Goal: Task Accomplishment & Management: Use online tool/utility

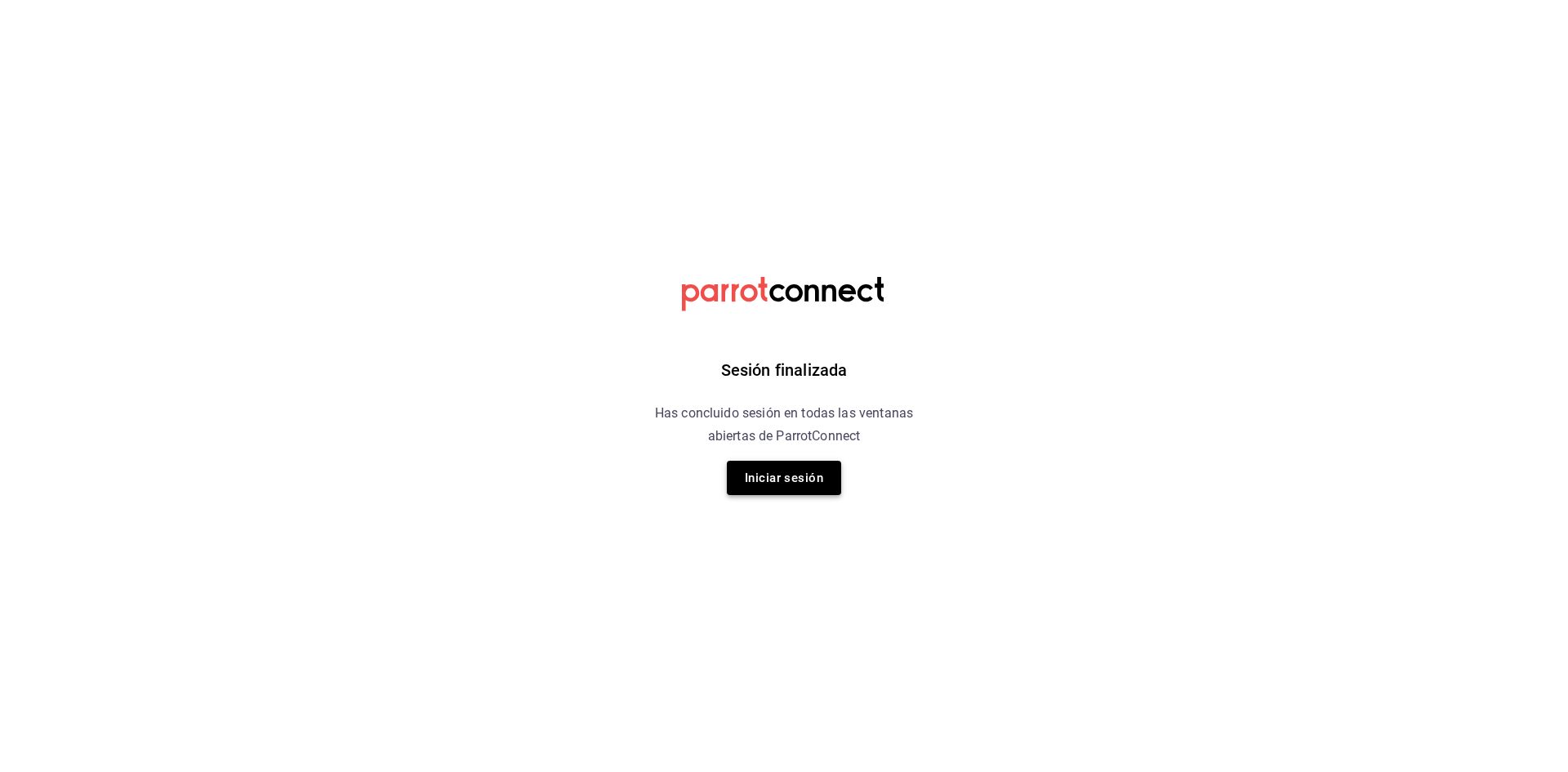
click at [785, 483] on button "Iniciar sesión" at bounding box center [784, 478] width 115 height 34
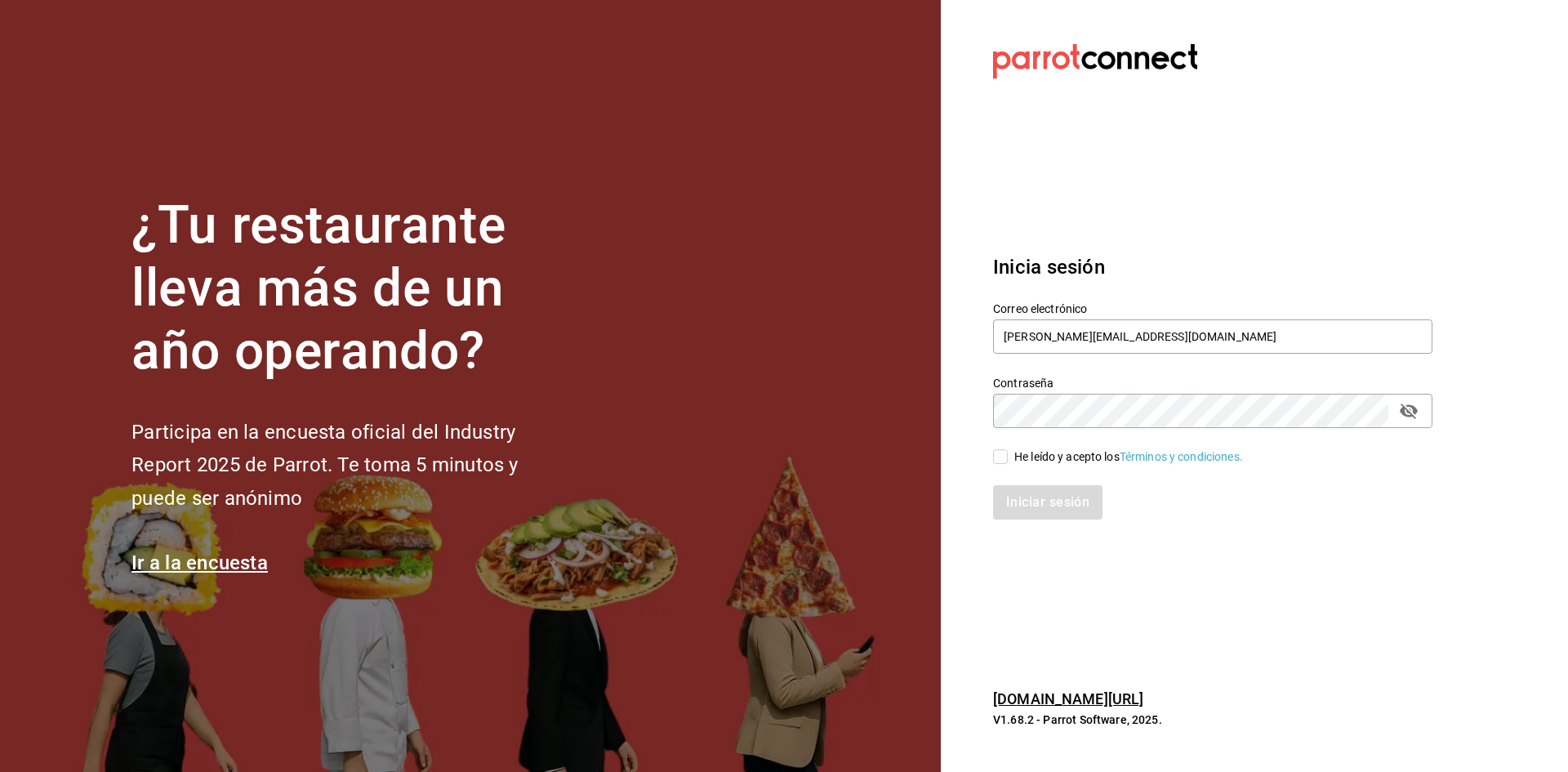
click at [1002, 458] on input "He leído y acepto los Términos y condiciones." at bounding box center [1001, 457] width 15 height 15
checkbox input "true"
click at [1042, 506] on button "Iniciar sesión" at bounding box center [1049, 503] width 111 height 34
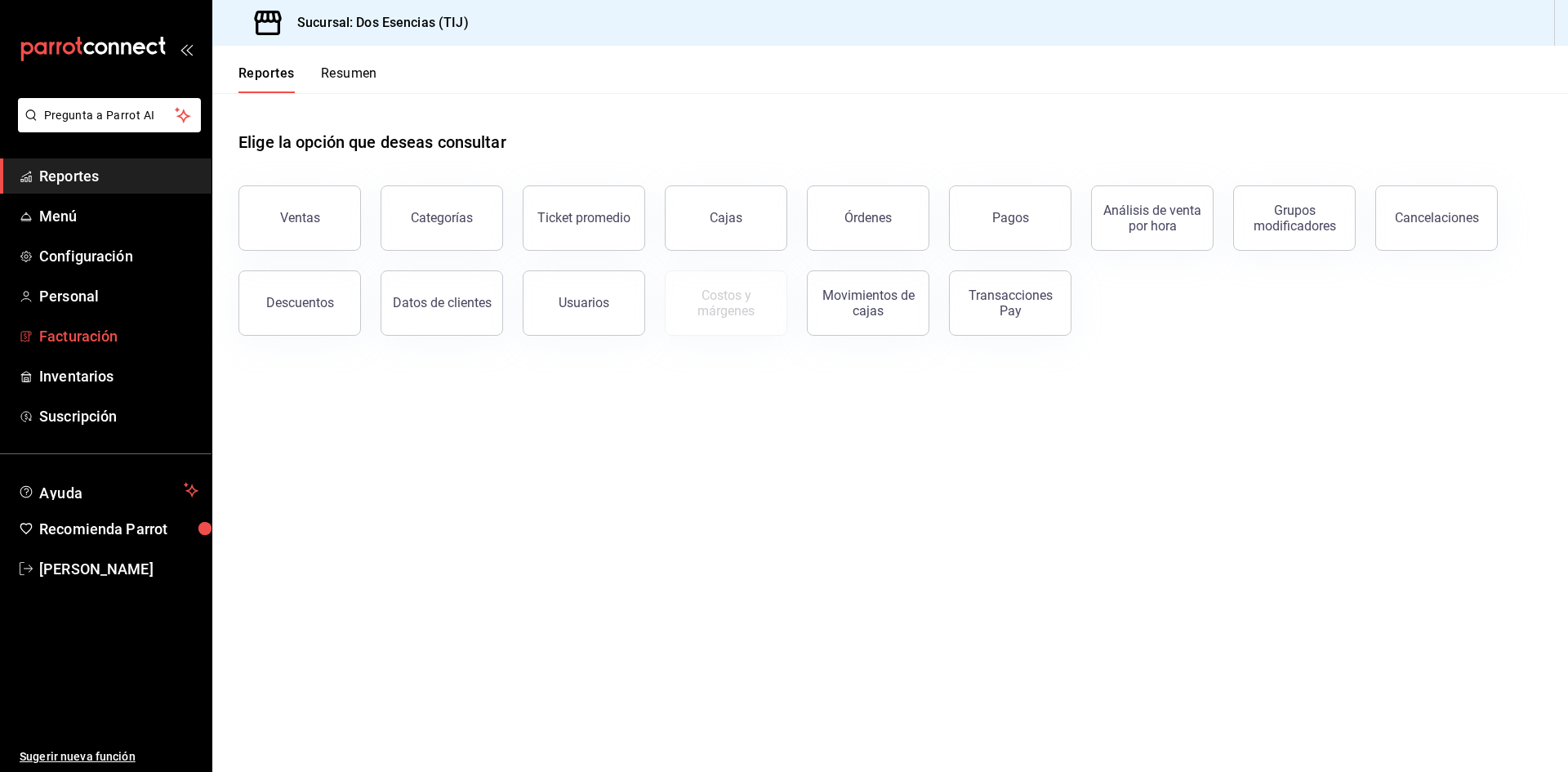
click at [54, 335] on span "Facturación" at bounding box center [119, 336] width 159 height 22
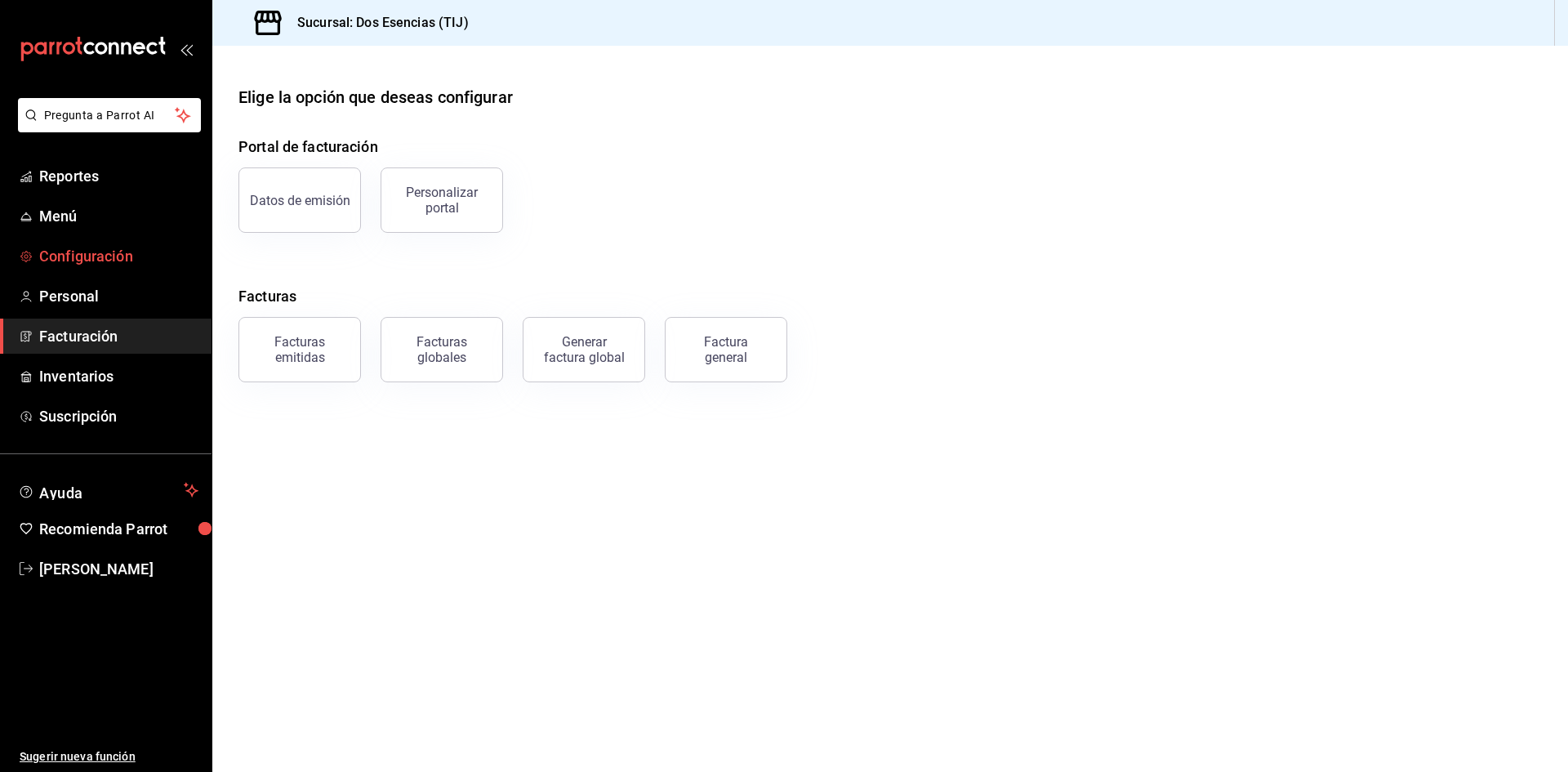
click at [73, 260] on span "Configuración" at bounding box center [119, 256] width 159 height 22
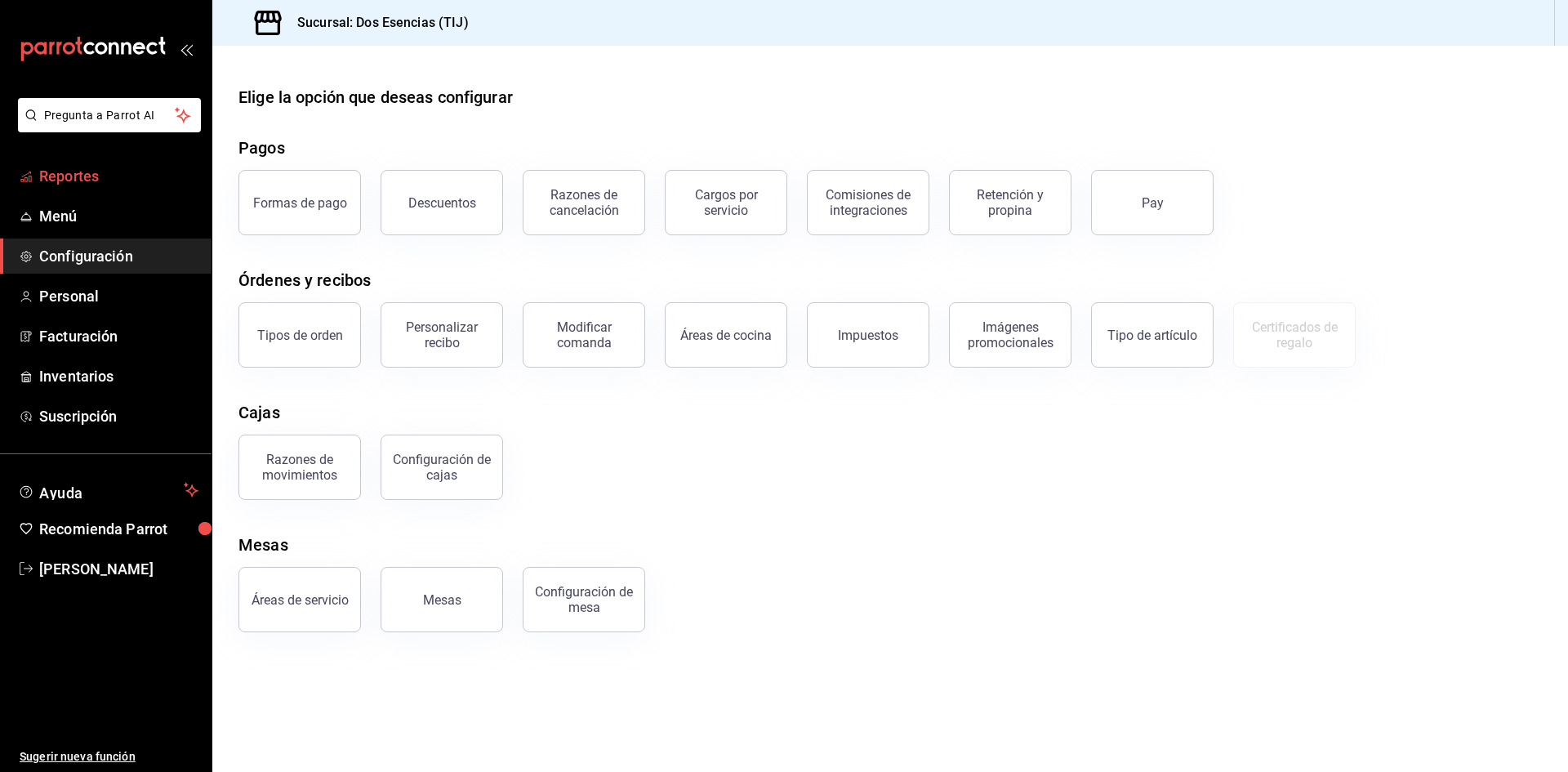
click at [75, 168] on span "Reportes" at bounding box center [119, 177] width 159 height 22
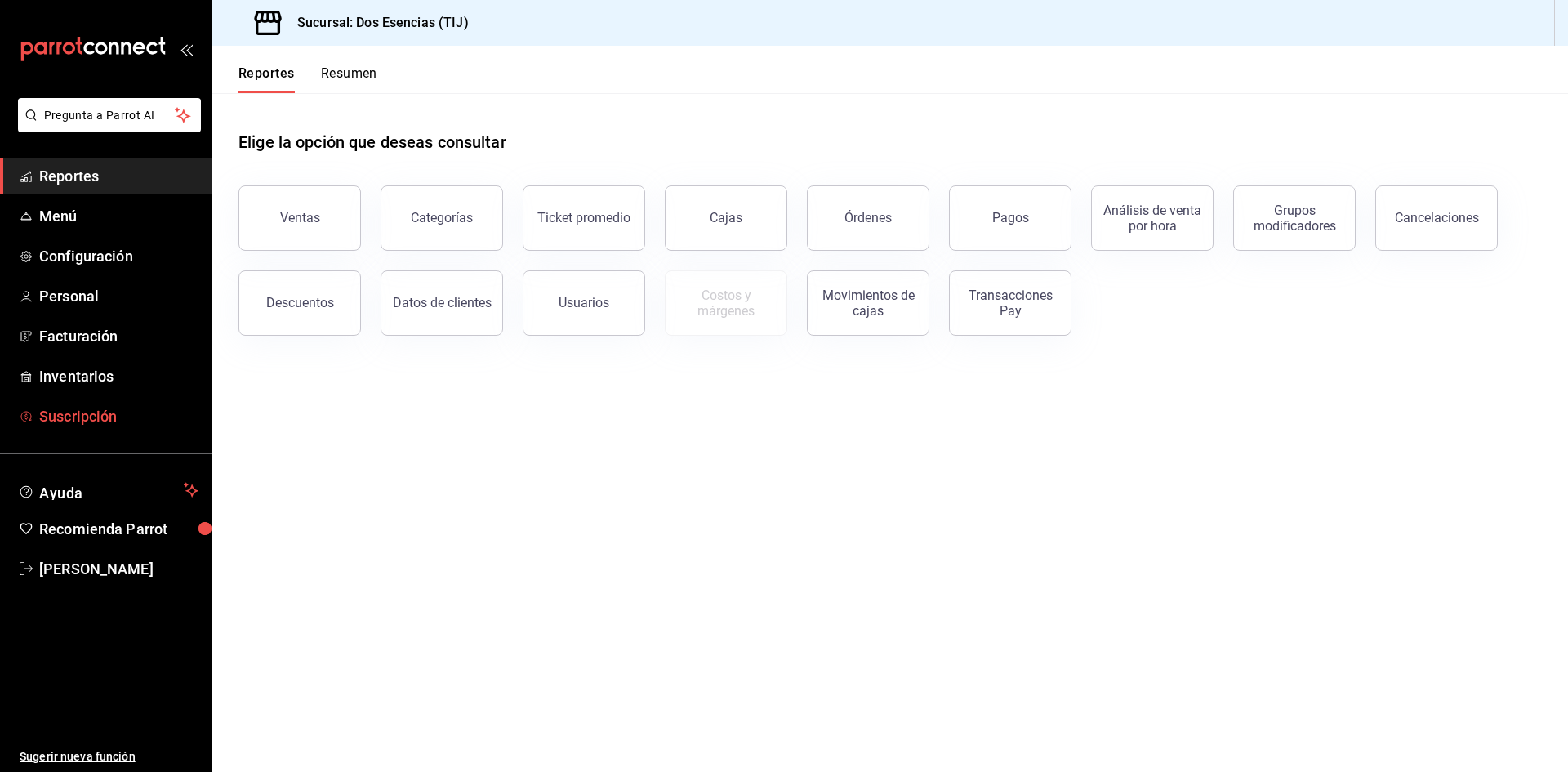
click at [98, 413] on span "Suscripción" at bounding box center [119, 416] width 159 height 22
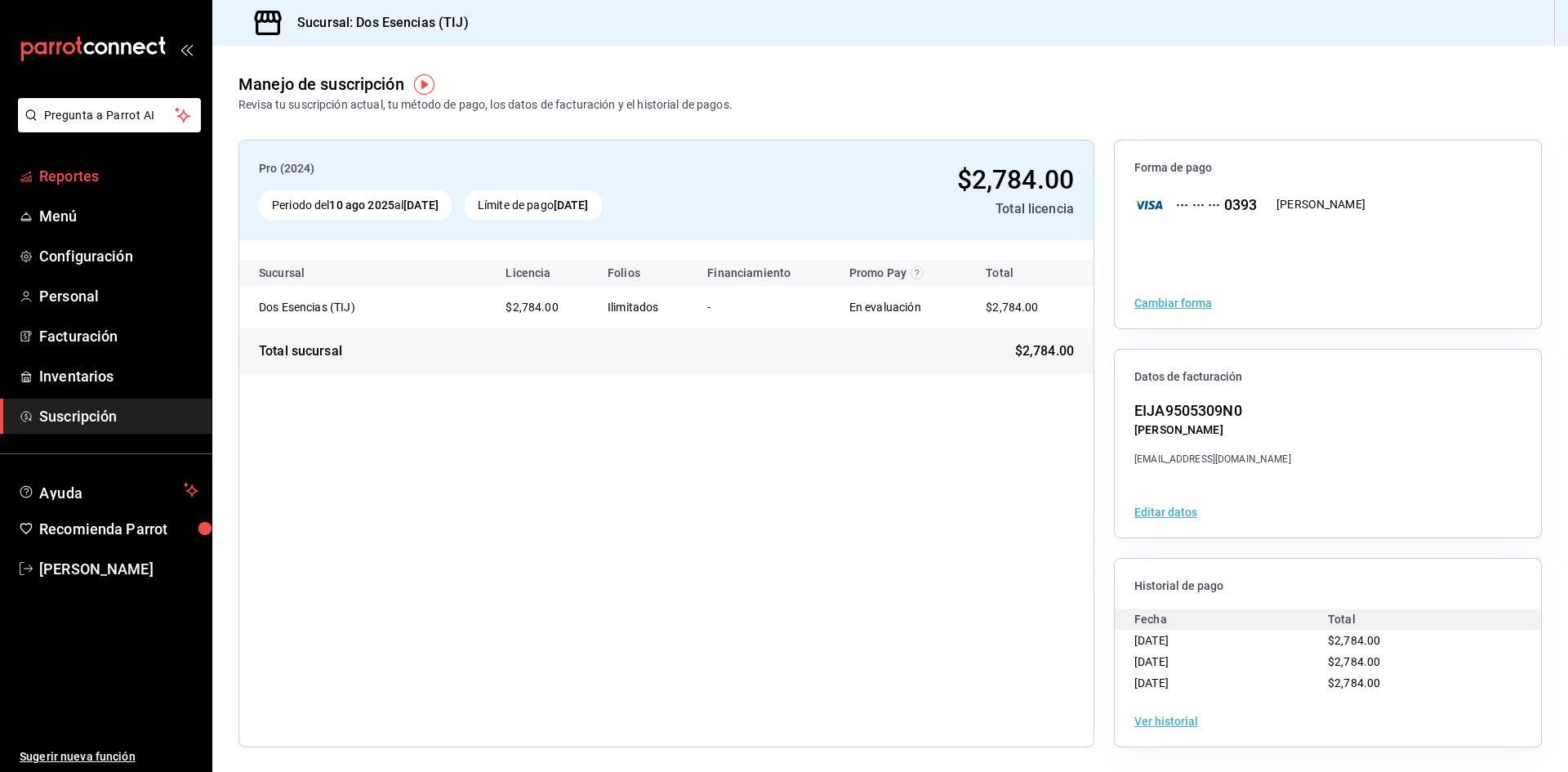
click at [66, 172] on span "Reportes" at bounding box center [119, 177] width 159 height 22
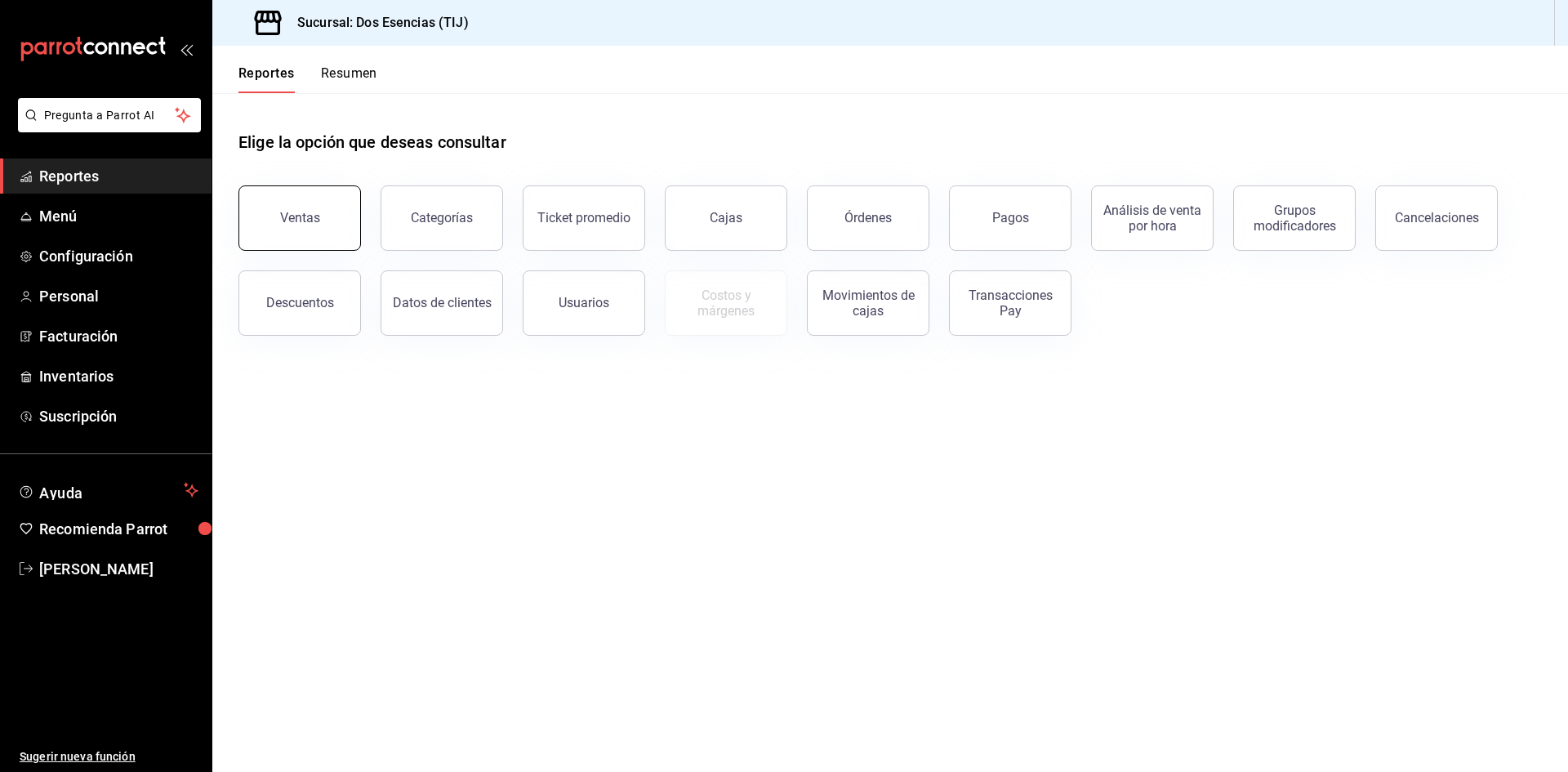
click at [293, 218] on div "Ventas" at bounding box center [300, 218] width 40 height 16
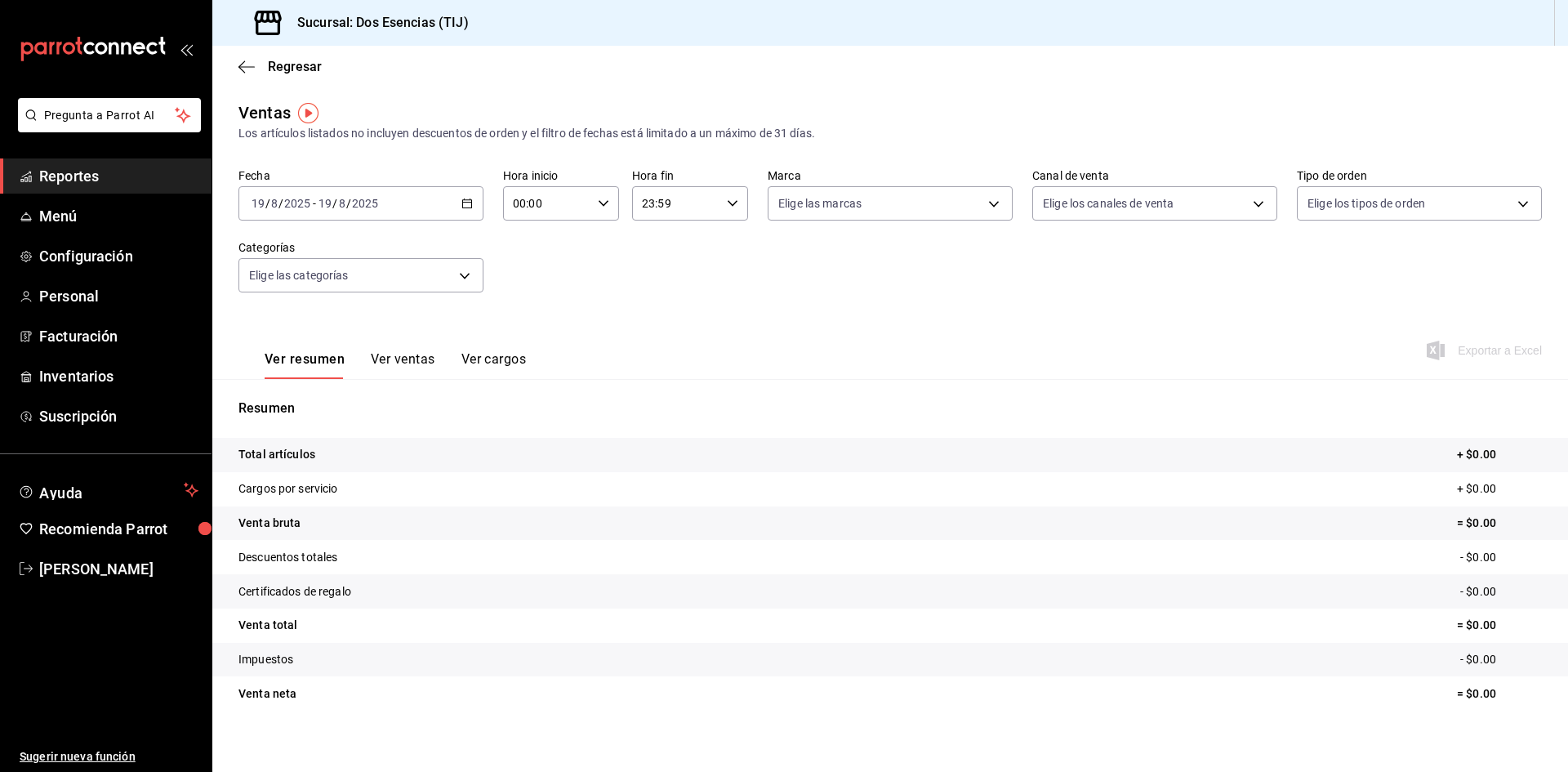
click at [463, 201] on \(Stroke\) "button" at bounding box center [468, 203] width 10 height 9
click at [283, 287] on span "Ayer" at bounding box center [315, 289] width 127 height 17
click at [67, 170] on span "Reportes" at bounding box center [119, 177] width 159 height 22
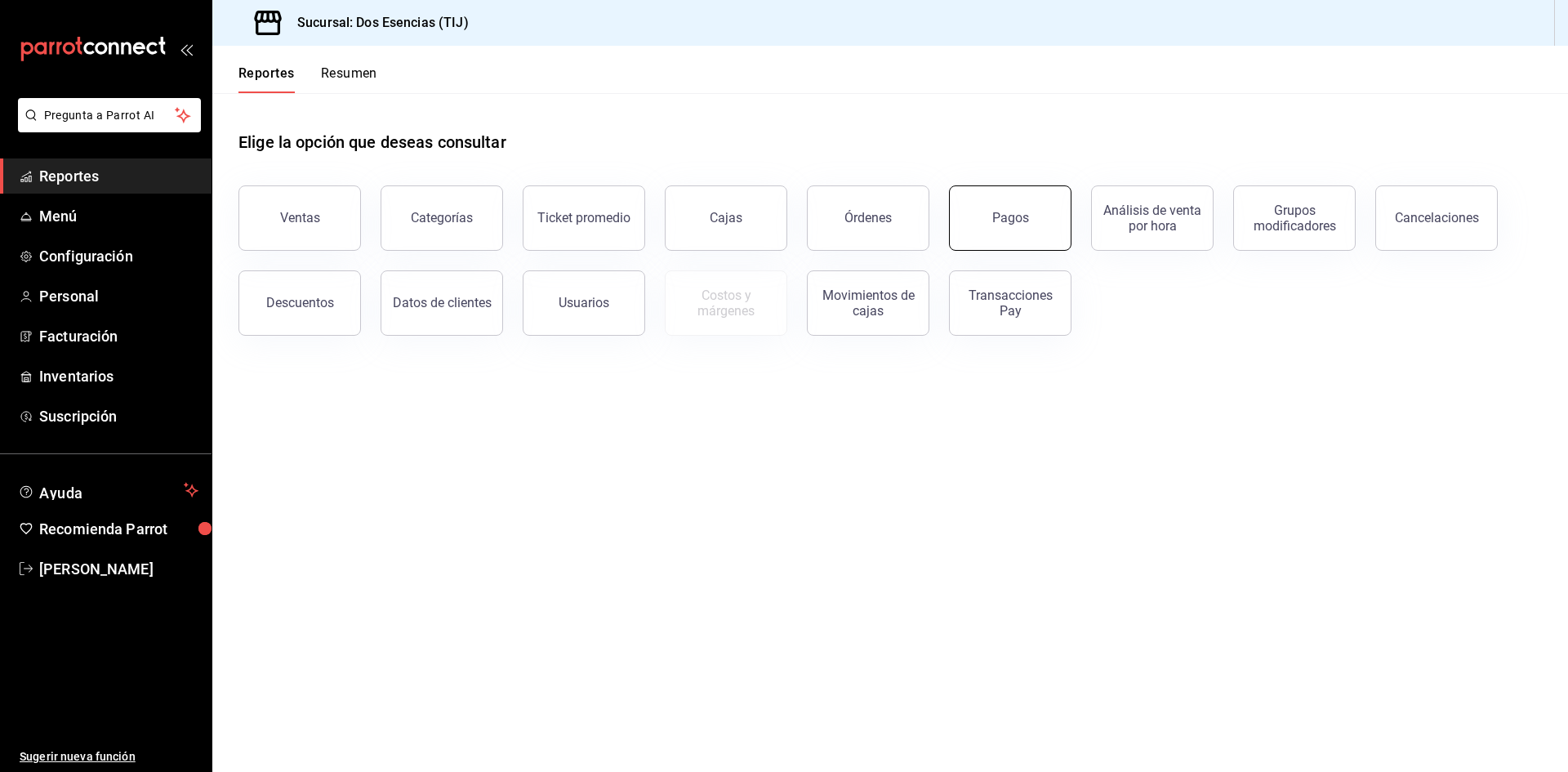
click at [1043, 215] on button "Pagos" at bounding box center [1010, 218] width 123 height 66
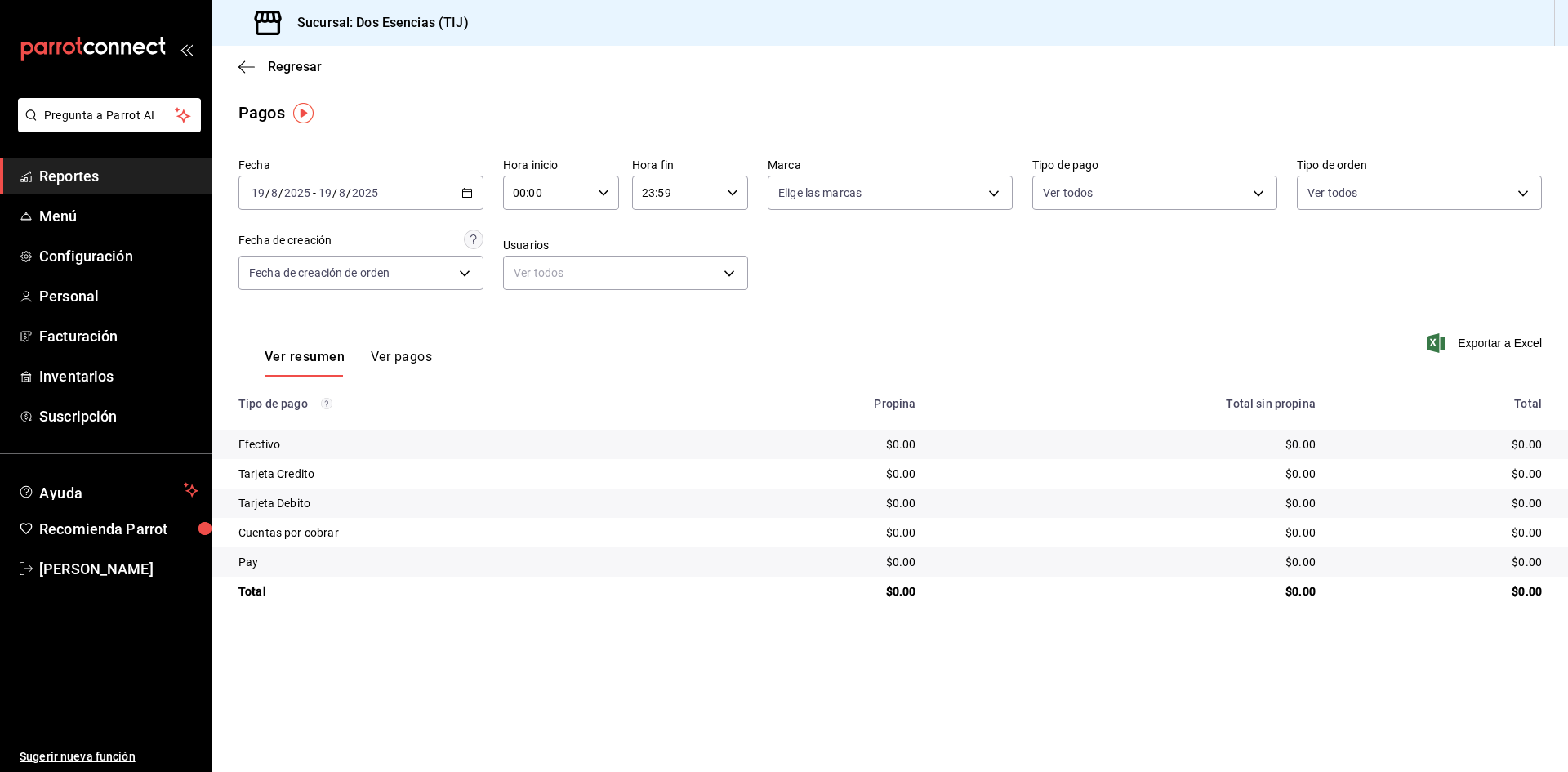
click at [466, 191] on icon "button" at bounding box center [467, 193] width 11 height 11
click at [316, 283] on span "Ayer" at bounding box center [315, 278] width 127 height 17
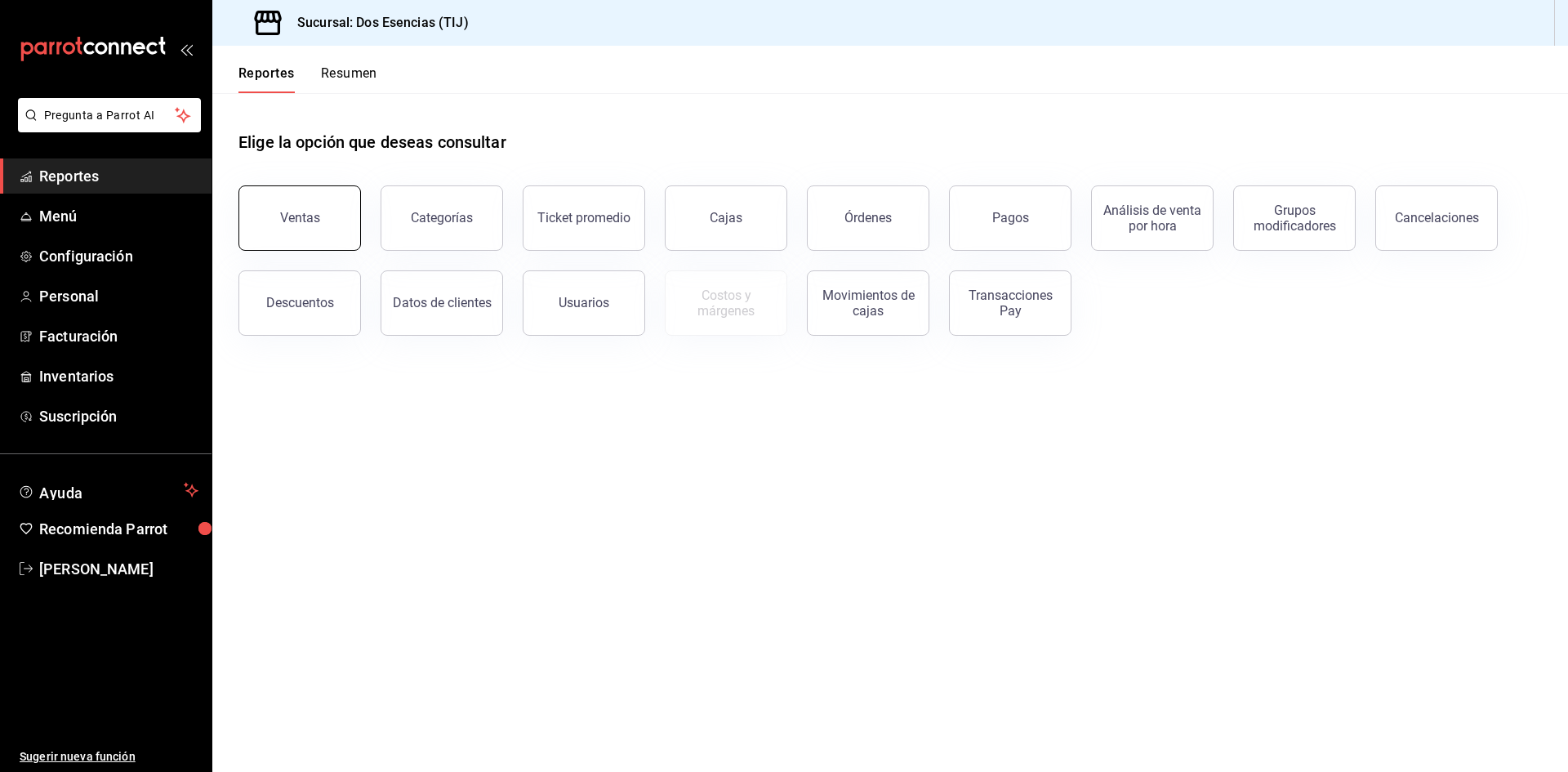
click at [348, 219] on button "Ventas" at bounding box center [299, 218] width 123 height 66
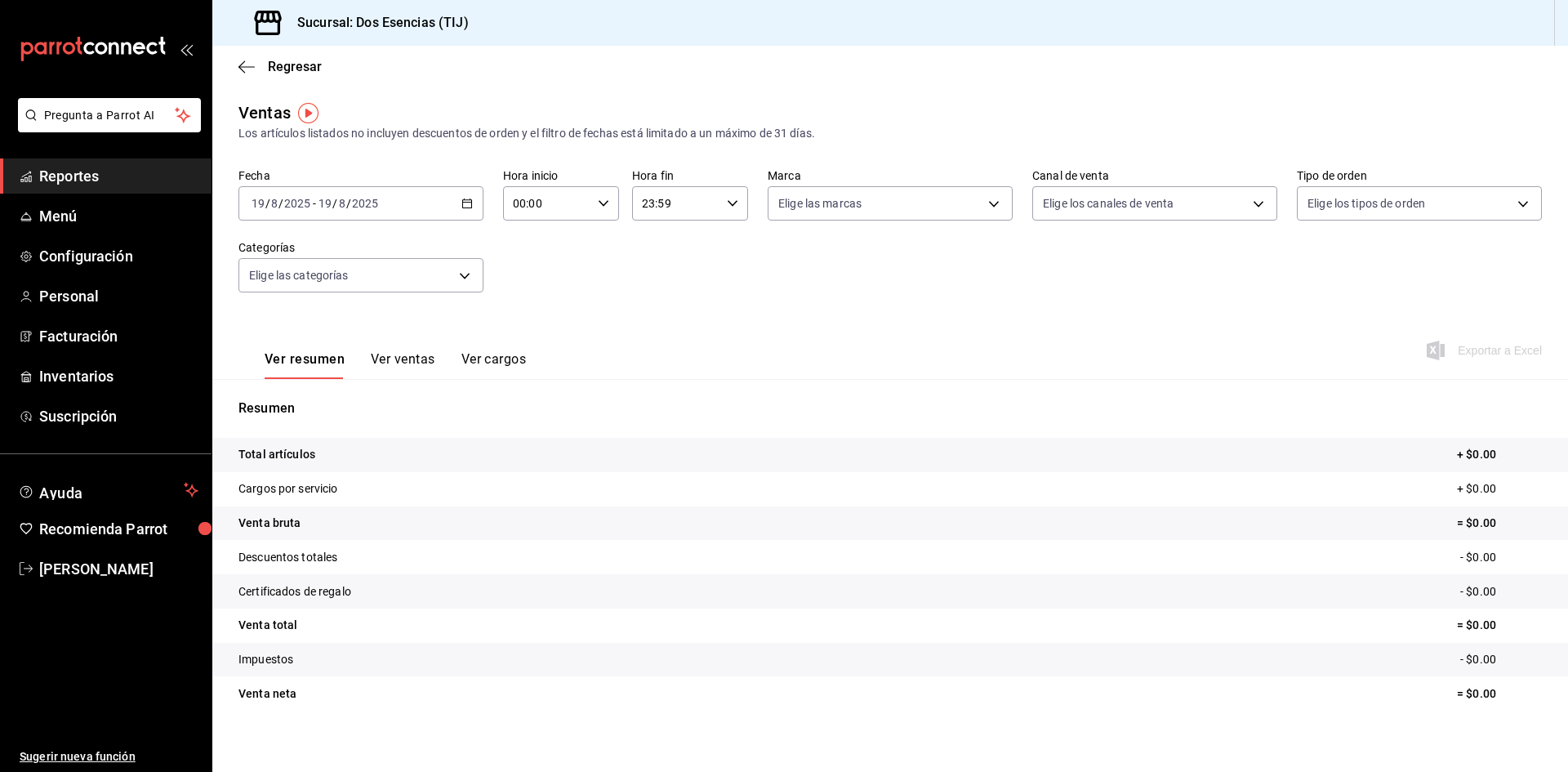
click at [464, 203] on icon "button" at bounding box center [467, 202] width 11 height 11
click at [327, 291] on span "Ayer" at bounding box center [315, 289] width 127 height 17
click at [1470, 349] on span "Exportar a Excel" at bounding box center [1486, 351] width 112 height 20
click at [62, 170] on span "Reportes" at bounding box center [119, 177] width 159 height 22
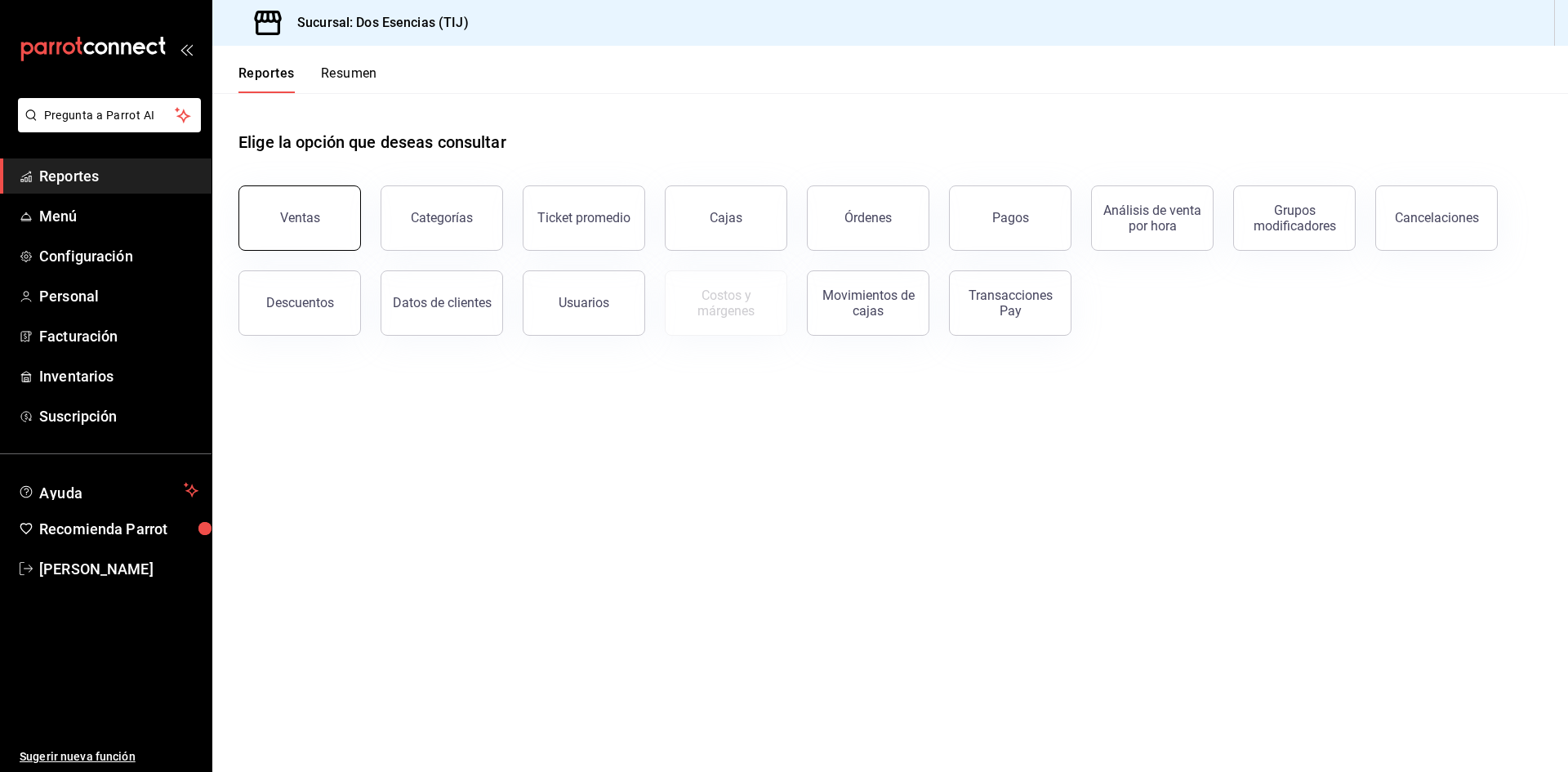
click at [344, 224] on button "Ventas" at bounding box center [299, 218] width 123 height 66
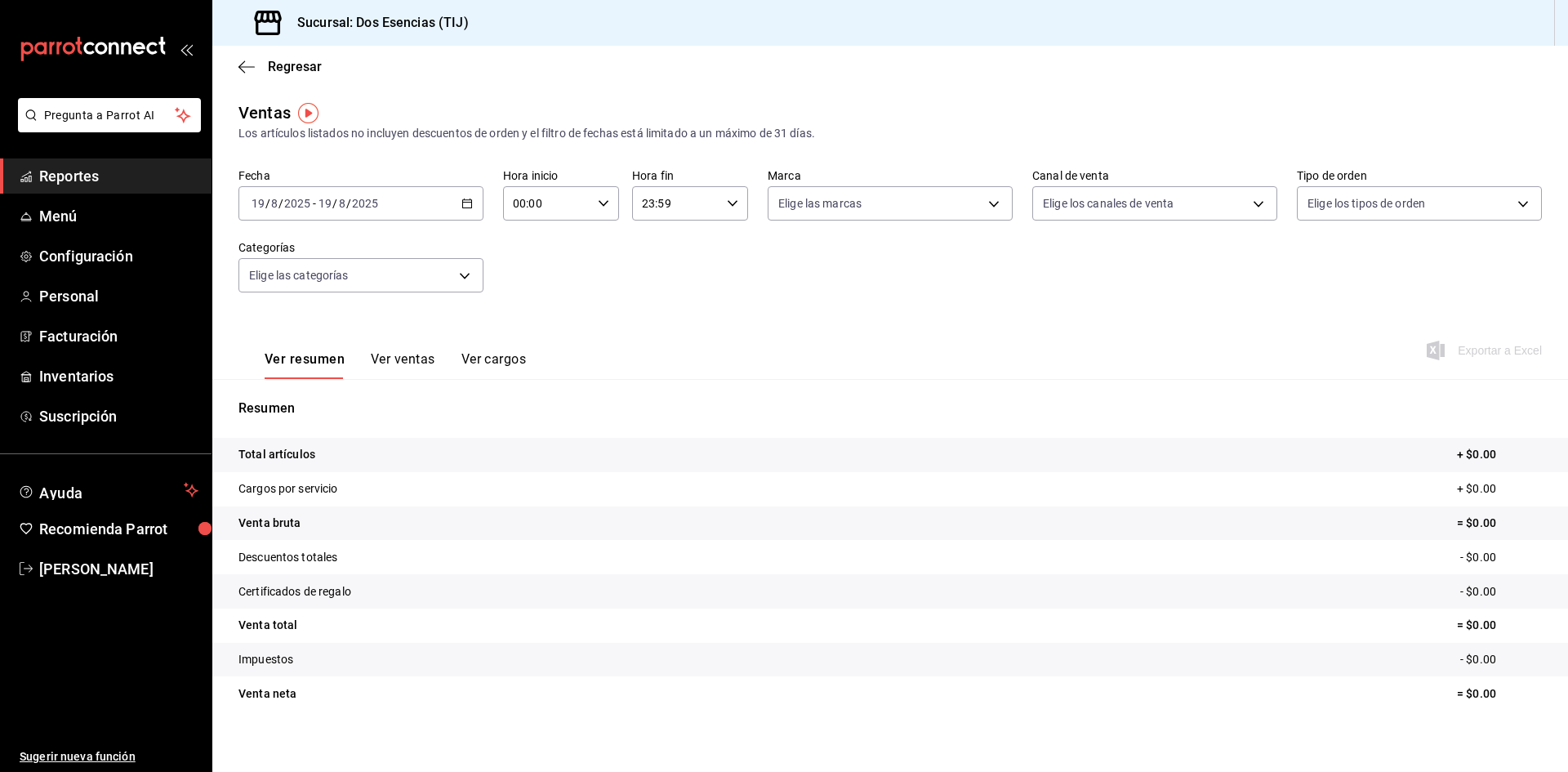
click at [115, 188] on link "Reportes" at bounding box center [106, 176] width 211 height 35
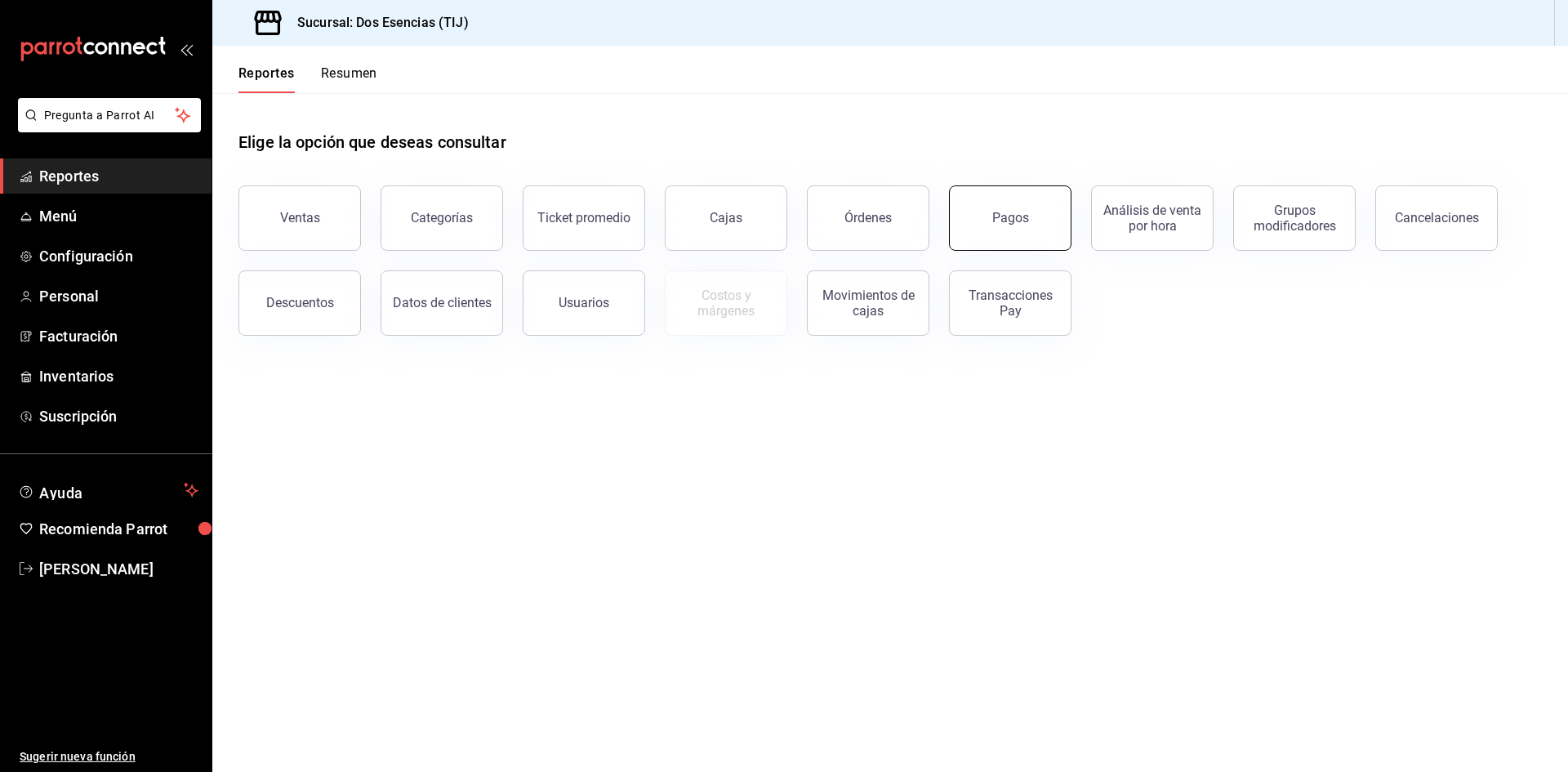
click at [1045, 233] on button "Pagos" at bounding box center [1010, 218] width 123 height 66
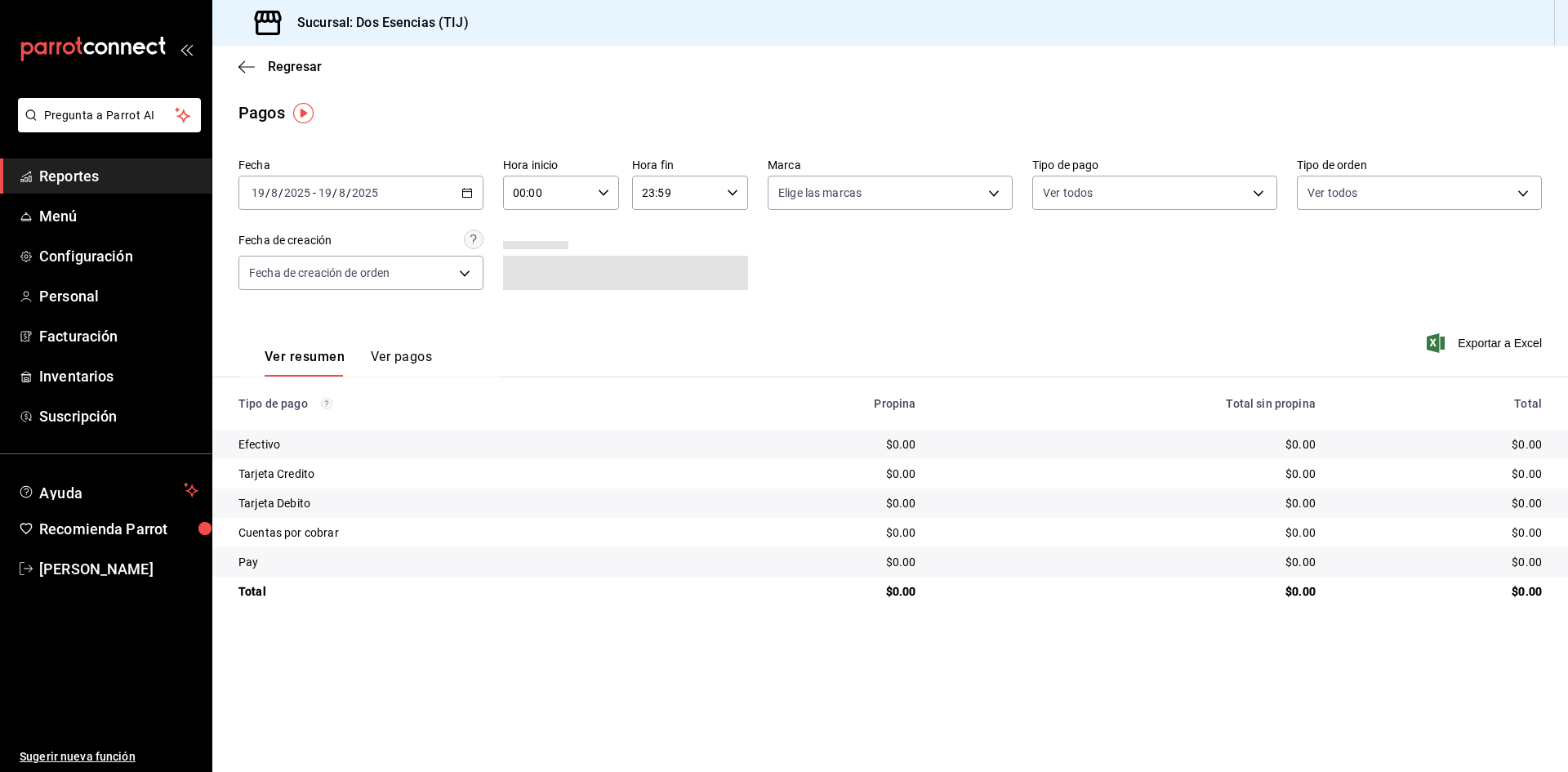
click at [469, 196] on \(Stroke\) "button" at bounding box center [468, 193] width 10 height 9
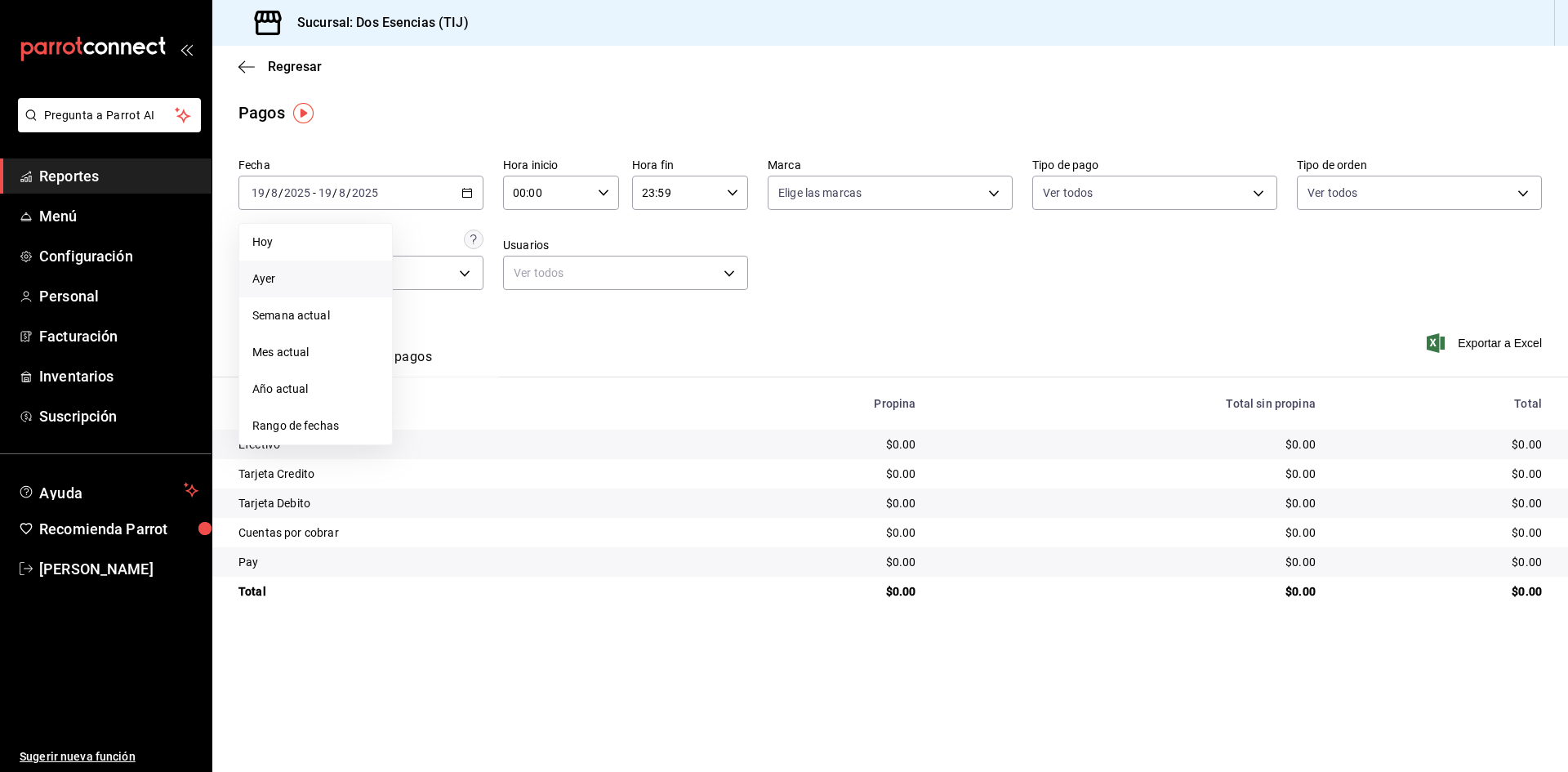
click at [295, 274] on span "Ayer" at bounding box center [315, 278] width 127 height 17
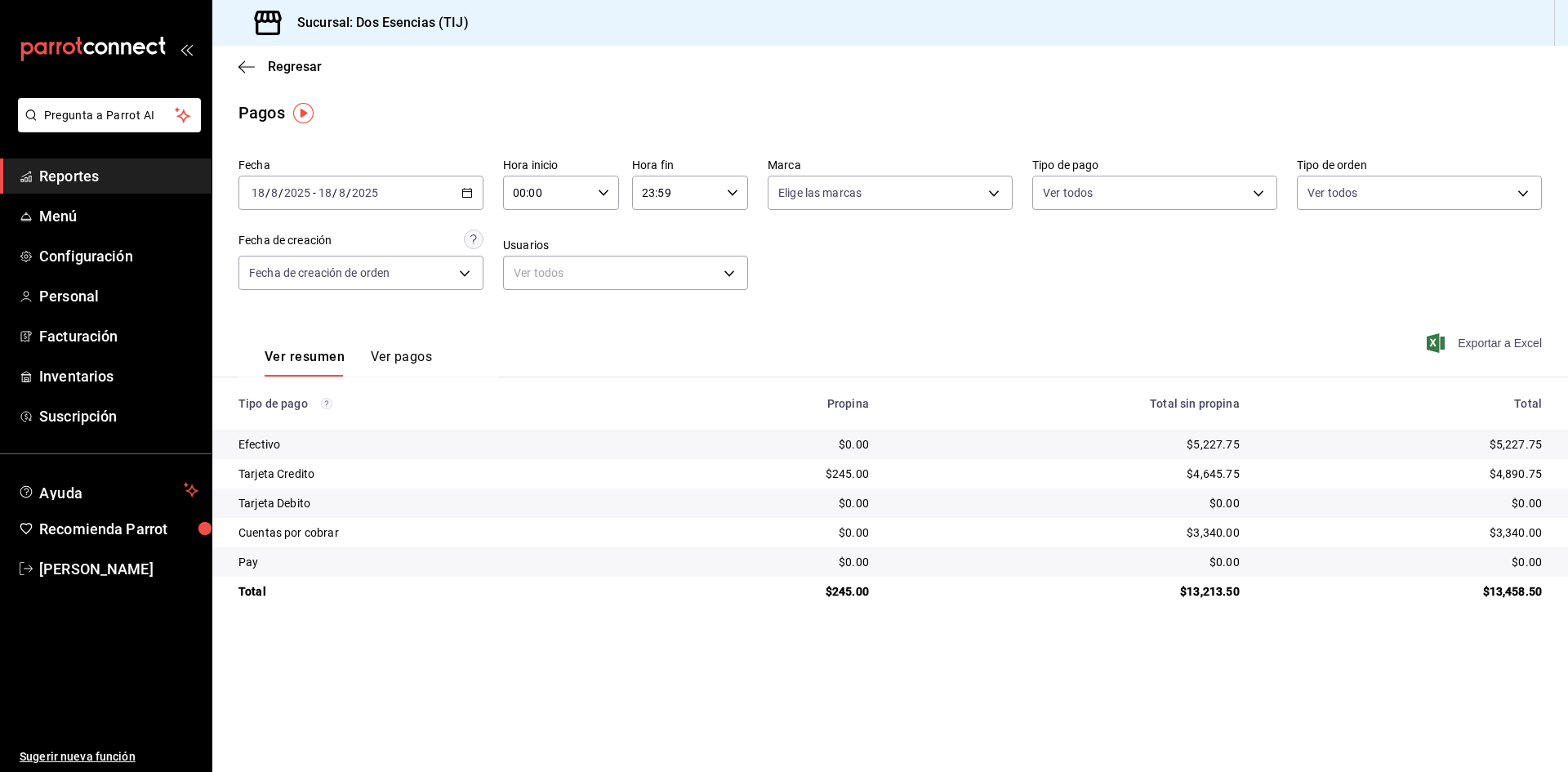
click at [1514, 349] on span "Exportar a Excel" at bounding box center [1486, 343] width 112 height 20
